Goal: Task Accomplishment & Management: Manage account settings

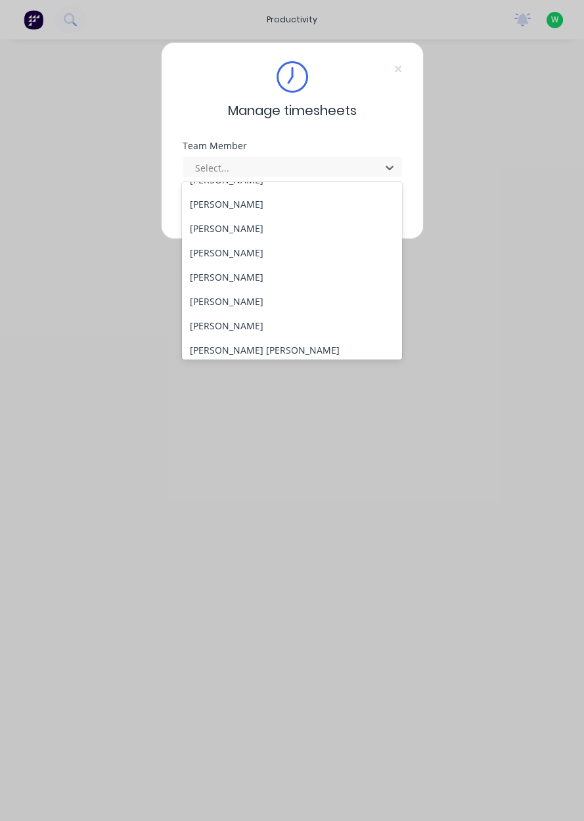
scroll to position [67, 0]
click at [220, 294] on div "[PERSON_NAME]" at bounding box center [292, 300] width 220 height 24
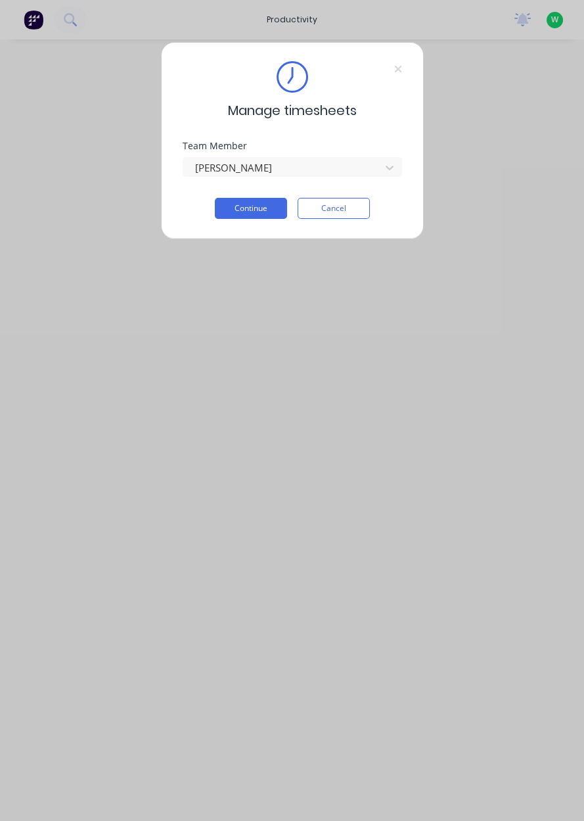
click at [278, 185] on div "Team Member [PERSON_NAME]" at bounding box center [293, 169] width 220 height 57
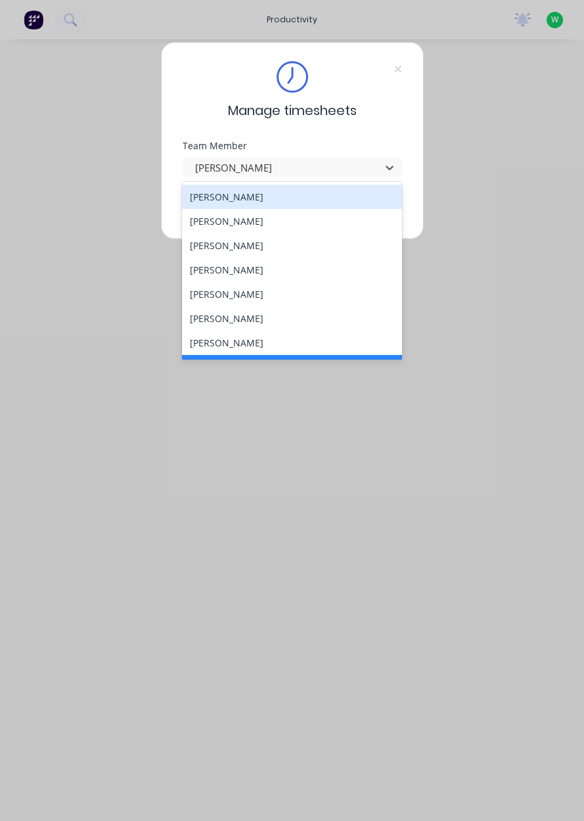
click at [241, 202] on div "[PERSON_NAME]" at bounding box center [292, 197] width 220 height 24
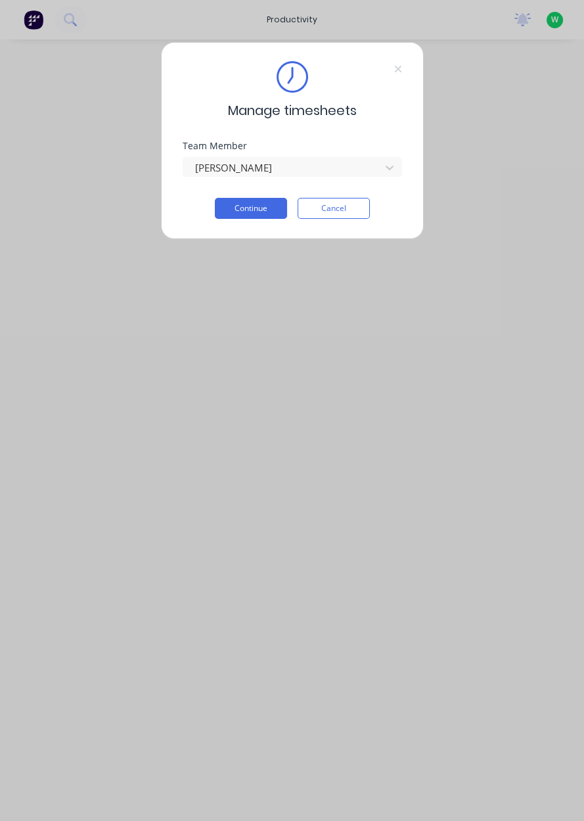
click at [243, 206] on button "Continue" at bounding box center [251, 208] width 72 height 21
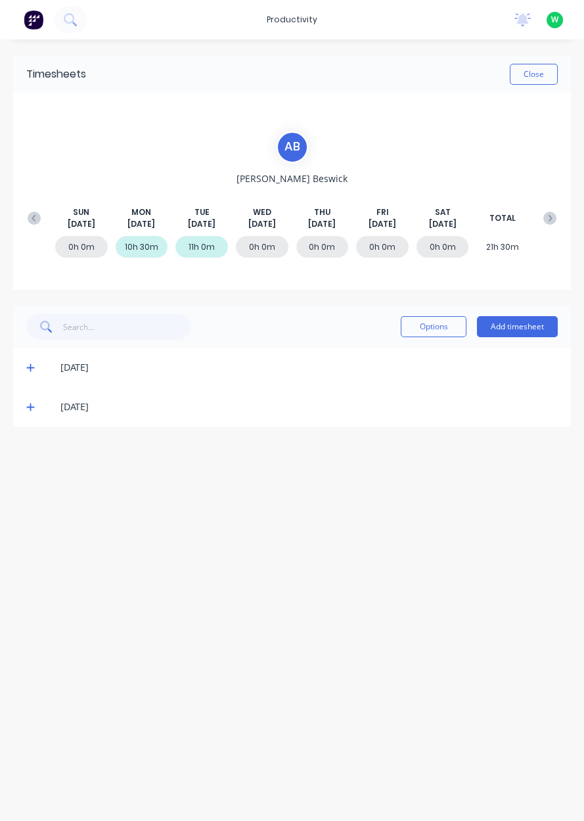
click at [526, 327] on button "Add timesheet" at bounding box center [517, 326] width 81 height 21
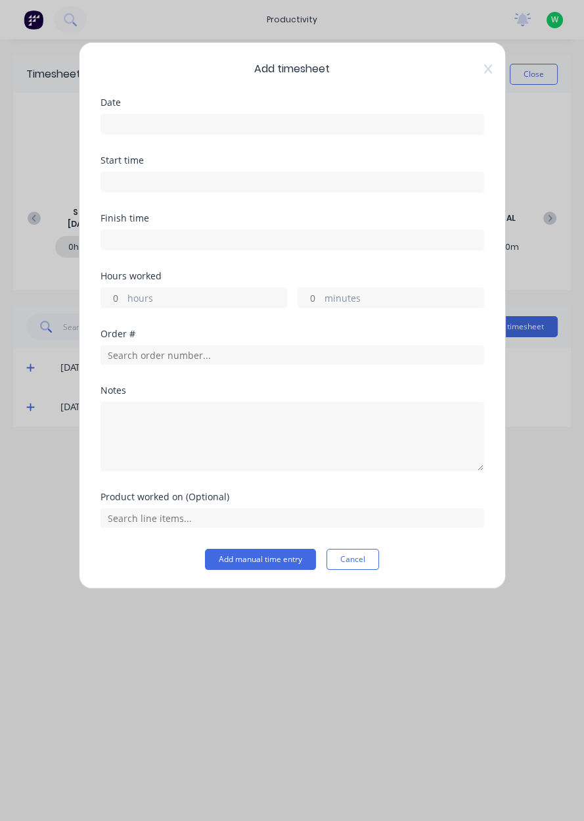
click at [170, 121] on input at bounding box center [292, 124] width 382 height 20
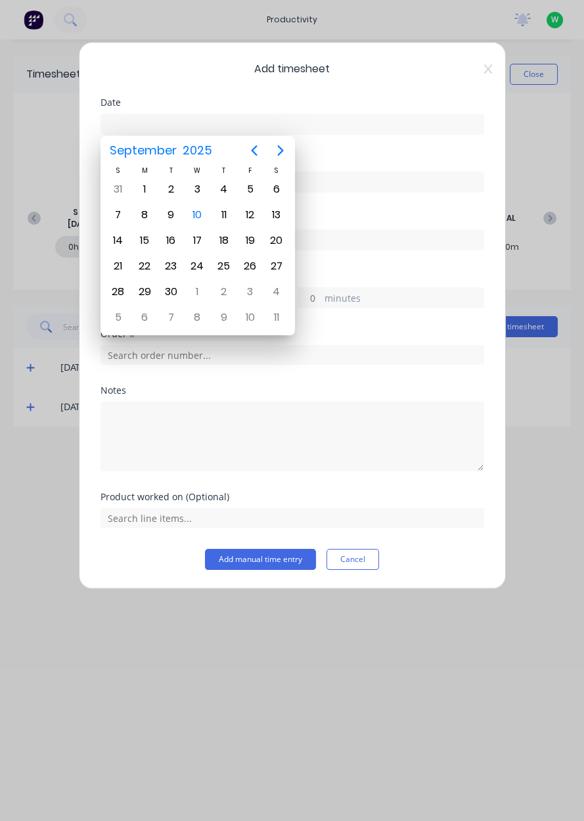
click at [187, 210] on div "10" at bounding box center [197, 214] width 26 height 25
type input "[DATE]"
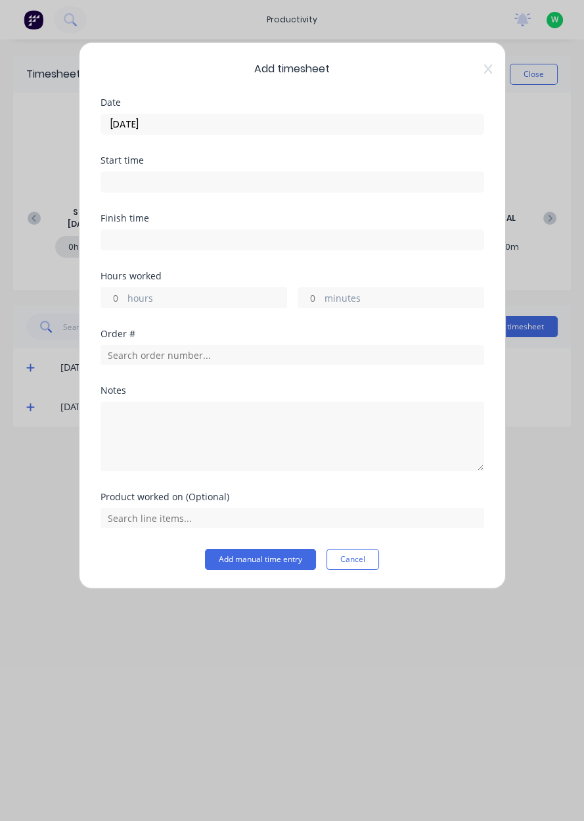
click at [178, 300] on label "hours" at bounding box center [206, 299] width 159 height 16
click at [124, 300] on input "hours" at bounding box center [112, 298] width 23 height 20
type input "4"
click at [181, 358] on input "text" at bounding box center [293, 355] width 384 height 20
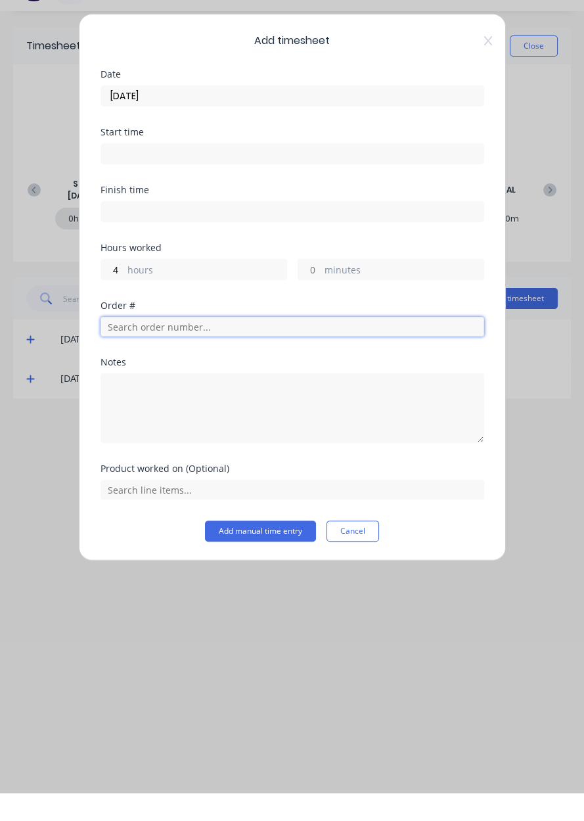
click at [177, 356] on input "text" at bounding box center [293, 355] width 384 height 20
type input "19116"
click at [135, 392] on span "Order # 19116" at bounding box center [292, 388] width 363 height 12
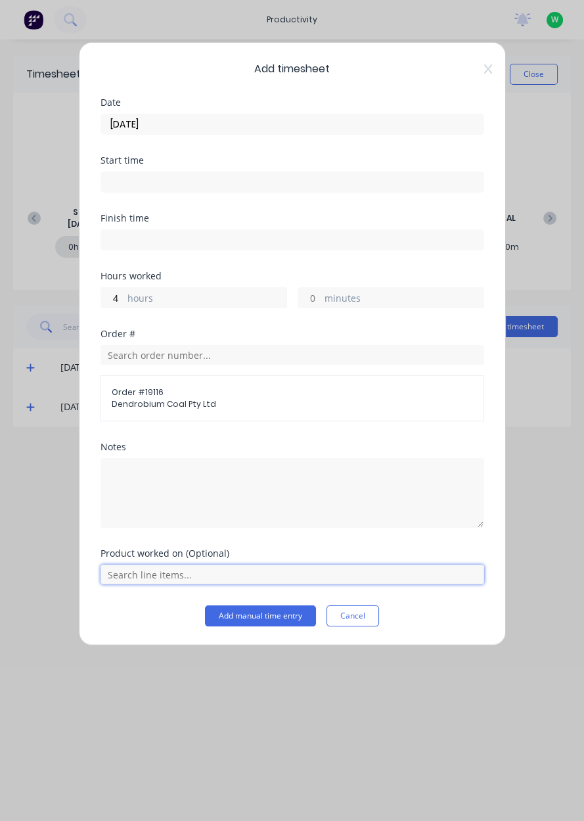
click at [133, 578] on input "text" at bounding box center [293, 575] width 384 height 20
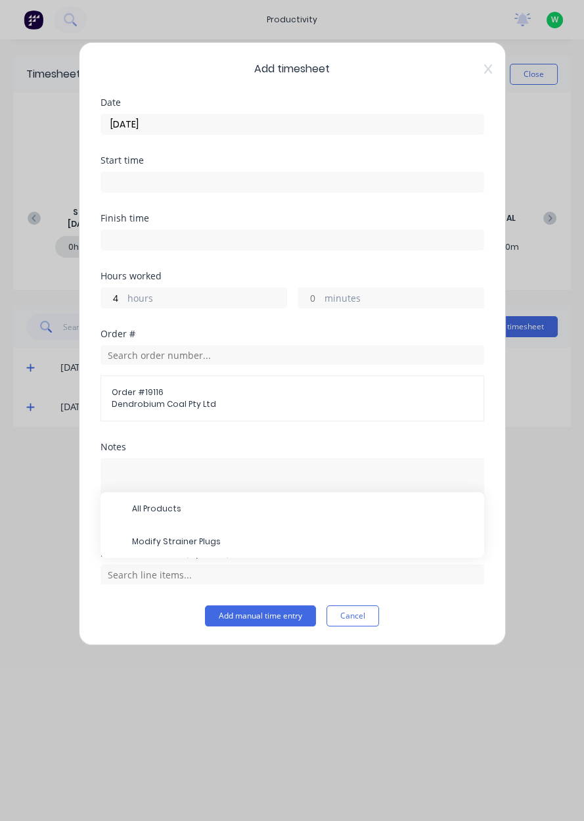
click at [160, 537] on span "Modify Strainer Plugs" at bounding box center [303, 542] width 342 height 12
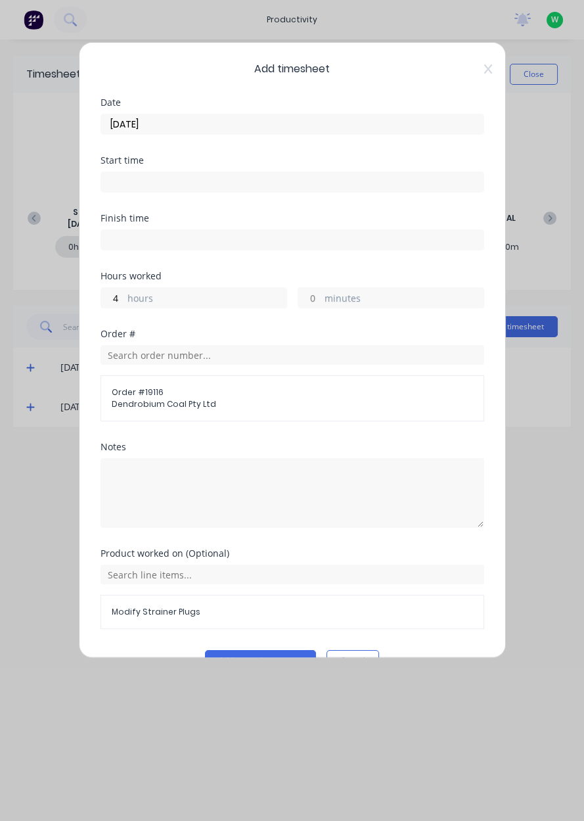
click at [265, 655] on button "Add manual time entry" at bounding box center [260, 660] width 111 height 21
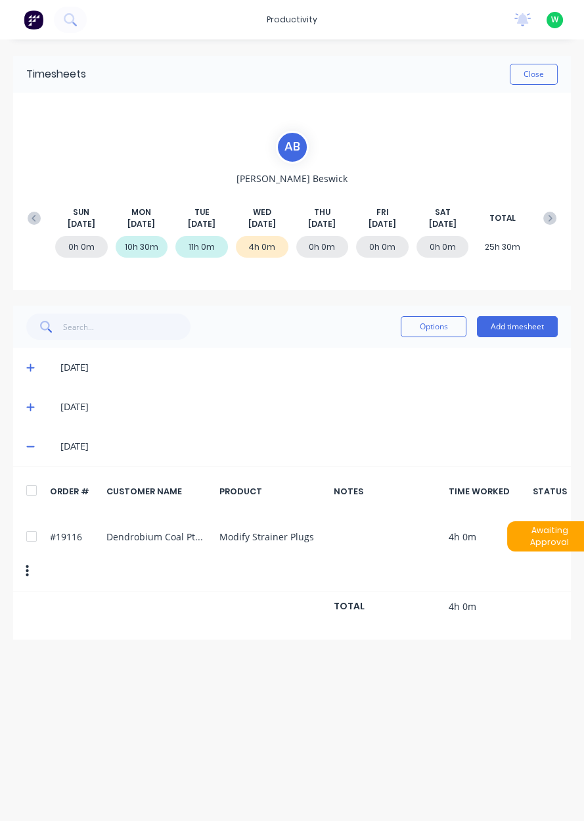
click at [22, 523] on div at bounding box center [31, 536] width 26 height 26
click at [409, 329] on button "Options" at bounding box center [434, 326] width 66 height 21
click at [354, 363] on div "Delete" at bounding box center [404, 360] width 101 height 19
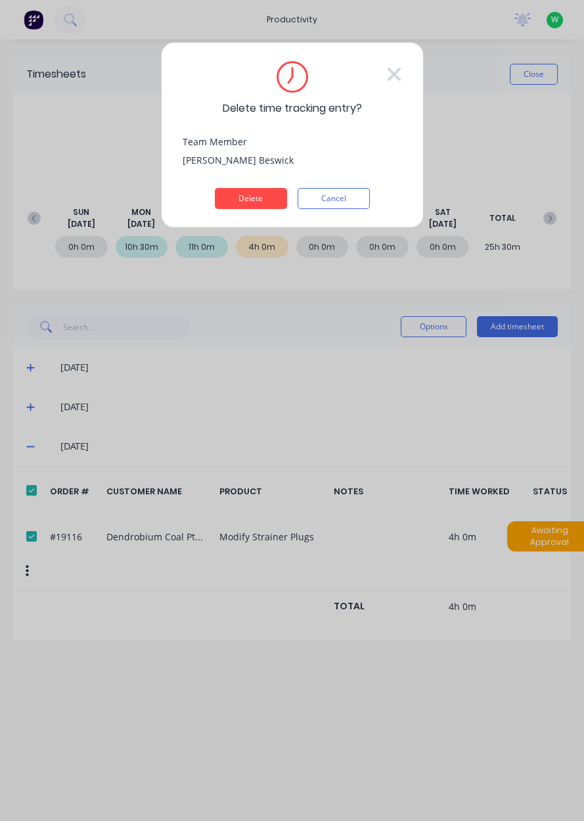
click at [242, 197] on button "Delete" at bounding box center [251, 198] width 72 height 21
